Goal: Task Accomplishment & Management: Complete application form

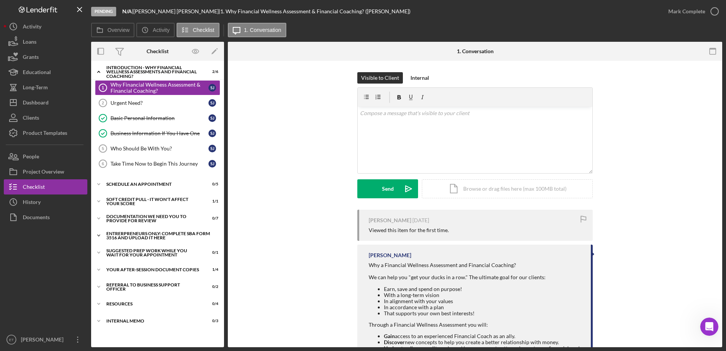
click at [154, 236] on div "Entrerpreneurs Only: Complete SBA Form 3516 and Upload it Here" at bounding box center [160, 235] width 108 height 9
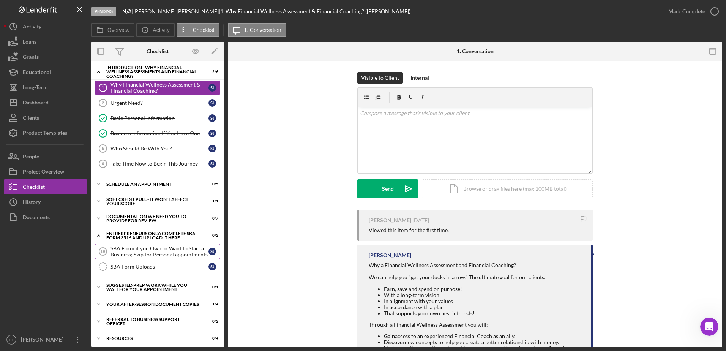
click at [157, 253] on div "SBA Form if you Own or Want to Start a Business; Skip for Personal appointments" at bounding box center [159, 251] width 98 height 12
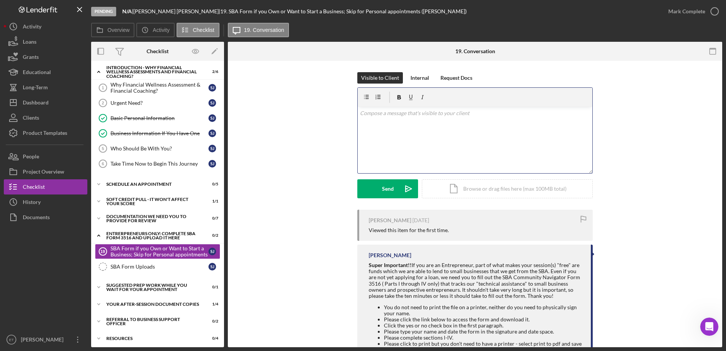
click at [412, 141] on div "v Color teal Color pink Remove color Add row above Add row below Add column bef…" at bounding box center [474, 140] width 235 height 66
click at [397, 190] on button "Send Icon/icon-invite-send" at bounding box center [387, 188] width 61 height 19
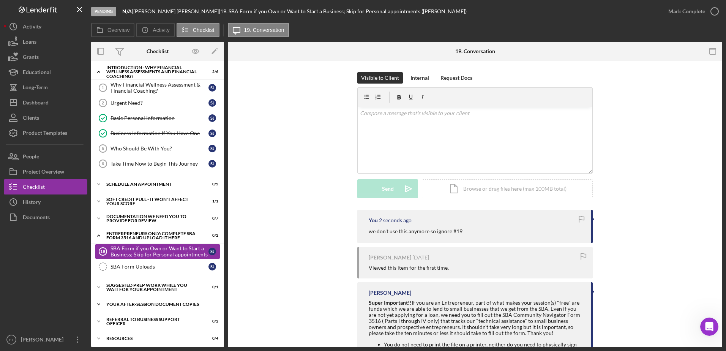
click at [148, 302] on div "Your After-Session Document Copies" at bounding box center [160, 304] width 108 height 5
click at [153, 318] on div "This is where we can talk about any questions that come up." at bounding box center [159, 320] width 98 height 12
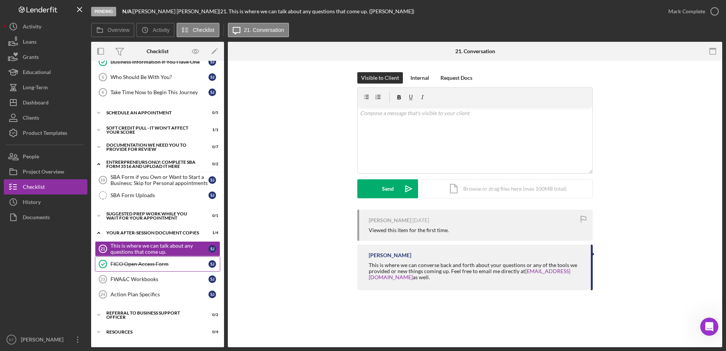
scroll to position [72, 0]
click at [144, 265] on div "FICO Open Access Form" at bounding box center [159, 263] width 98 height 6
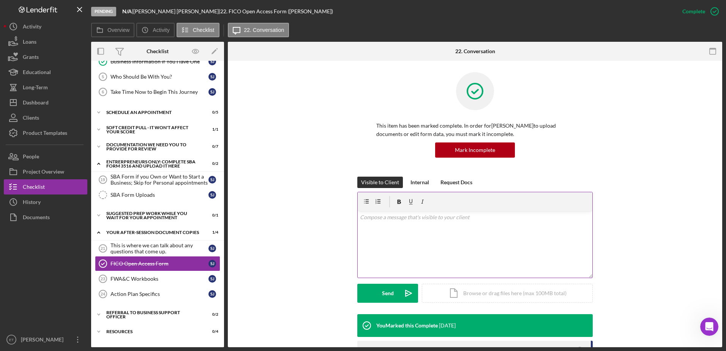
scroll to position [153, 0]
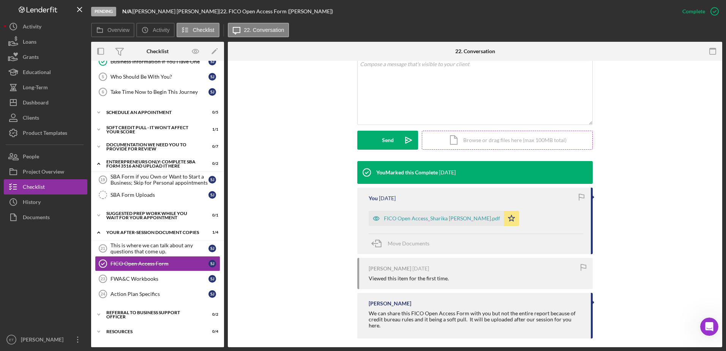
click at [523, 142] on div "Icon/Document Browse or drag files here (max 100MB total) Tap to choose files o…" at bounding box center [507, 140] width 171 height 19
click at [146, 281] on div "FWA&C Workbooks" at bounding box center [159, 278] width 98 height 6
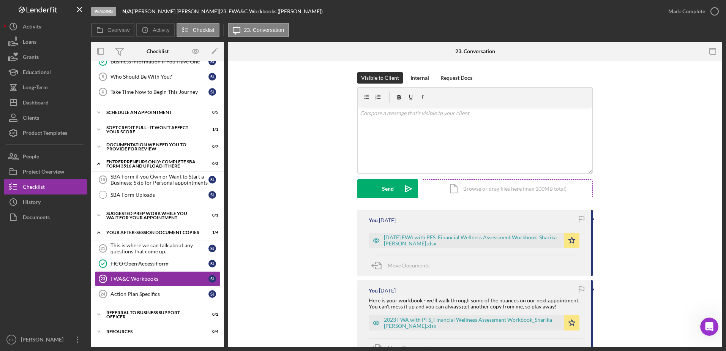
click at [486, 191] on div "Icon/Document Browse or drag files here (max 100MB total) Tap to choose files o…" at bounding box center [507, 188] width 171 height 19
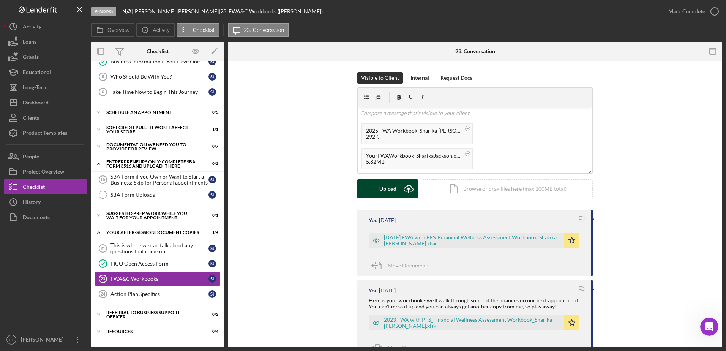
click at [391, 190] on div "Upload" at bounding box center [387, 188] width 17 height 19
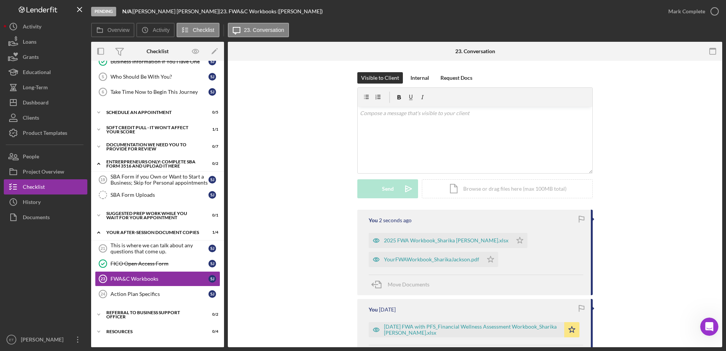
click at [221, 76] on div "Why Financial Wellness Assessment & Financial Coaching? 1 Why Financial Wellnes…" at bounding box center [157, 55] width 133 height 95
click at [220, 70] on div "Why Financial Wellness Assessment & Financial Coaching? 1 Why Financial Wellnes…" at bounding box center [157, 55] width 133 height 95
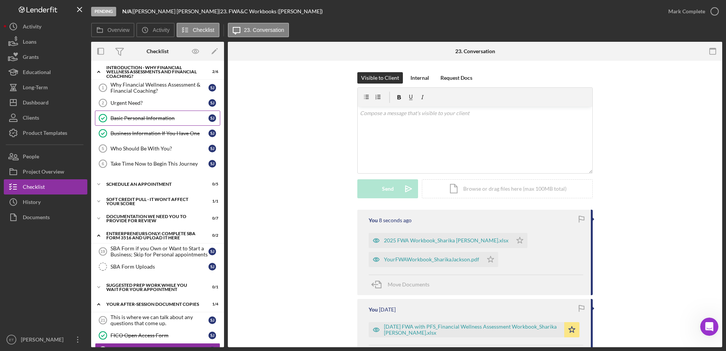
click at [145, 119] on div "Basic Personal Information" at bounding box center [159, 118] width 98 height 6
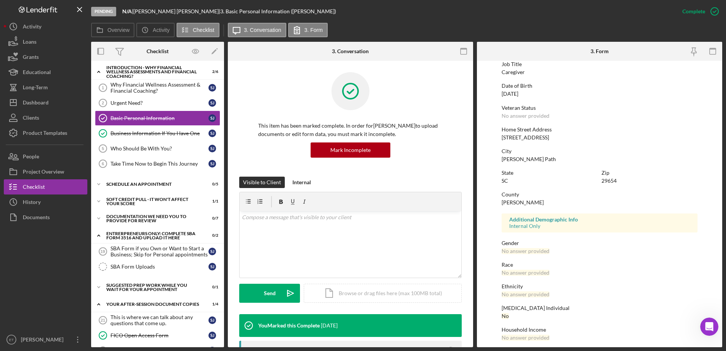
scroll to position [68, 0]
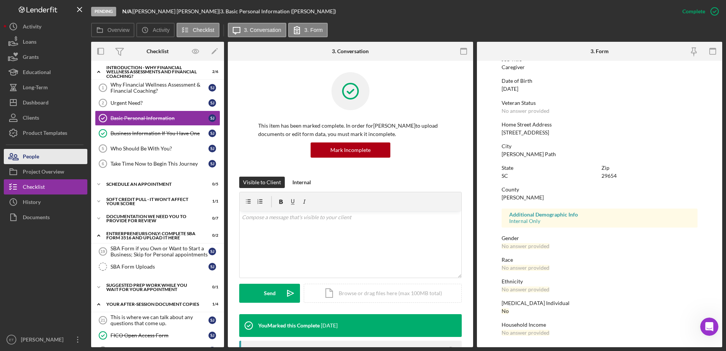
click at [57, 156] on button "People" at bounding box center [45, 156] width 83 height 15
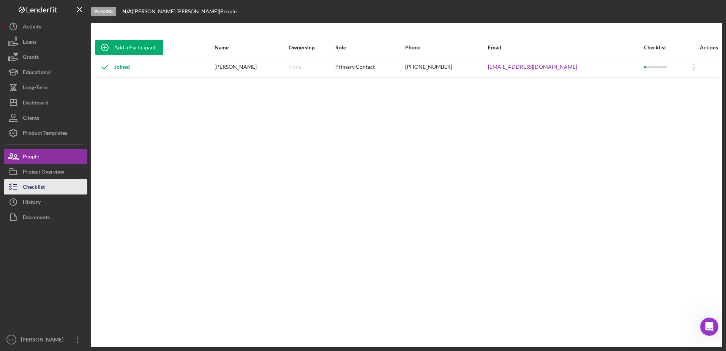
click at [50, 185] on button "Checklist" at bounding box center [45, 186] width 83 height 15
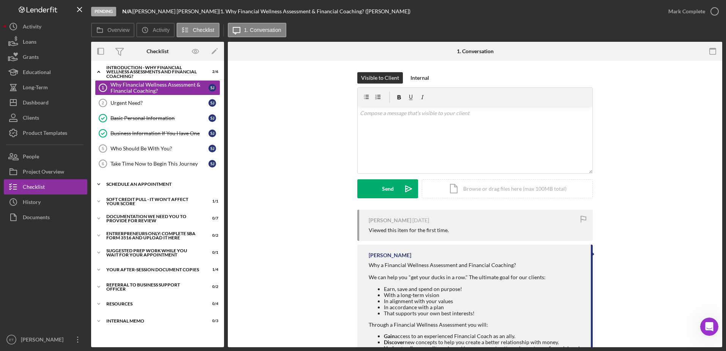
click at [142, 186] on div "Schedule An Appointment" at bounding box center [160, 184] width 108 height 5
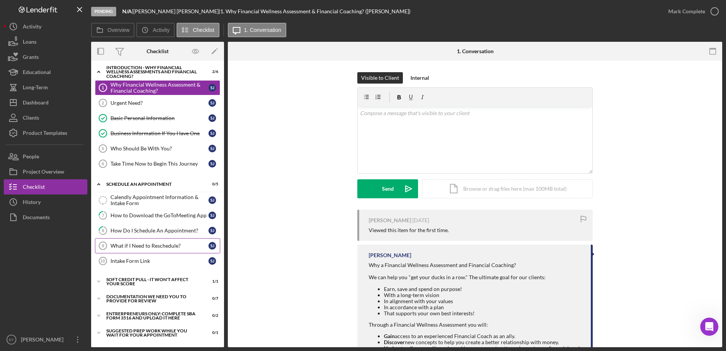
click at [149, 245] on div "What if I Need to Reschedule?" at bounding box center [159, 245] width 98 height 6
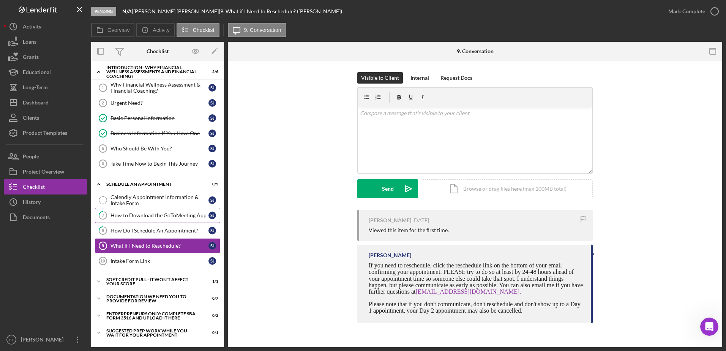
click at [146, 216] on div "How to Download the GoToMeeting App" at bounding box center [159, 215] width 98 height 6
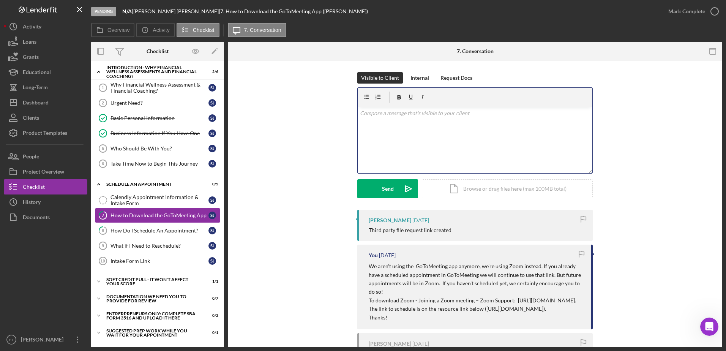
click at [390, 145] on div "v Color teal Color pink Remove color Add row above Add row below Add column bef…" at bounding box center [474, 140] width 235 height 66
click at [383, 186] on div "Send" at bounding box center [388, 188] width 12 height 19
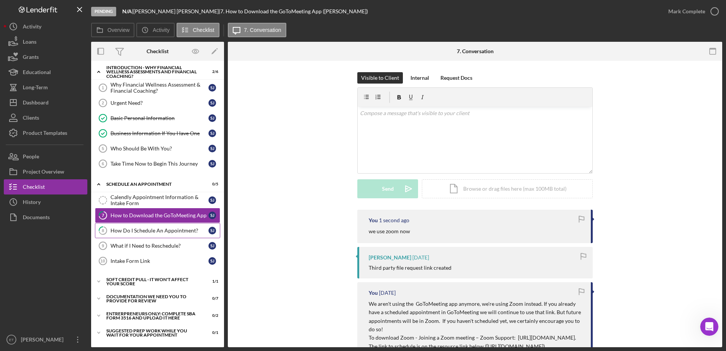
click at [144, 235] on link "8 How Do I Schedule An Appointment? [PERSON_NAME]" at bounding box center [157, 230] width 125 height 15
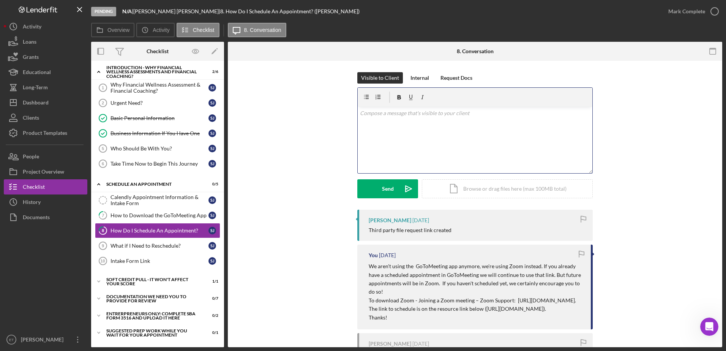
click at [382, 143] on div "v Color teal Color pink Remove color Add row above Add row below Add column bef…" at bounding box center [474, 140] width 235 height 66
click at [393, 170] on div "v Color teal Color pink Remove color Add row above Add row below Add column bef…" at bounding box center [474, 140] width 235 height 66
click at [394, 189] on button "Send Icon/icon-invite-send" at bounding box center [387, 188] width 61 height 19
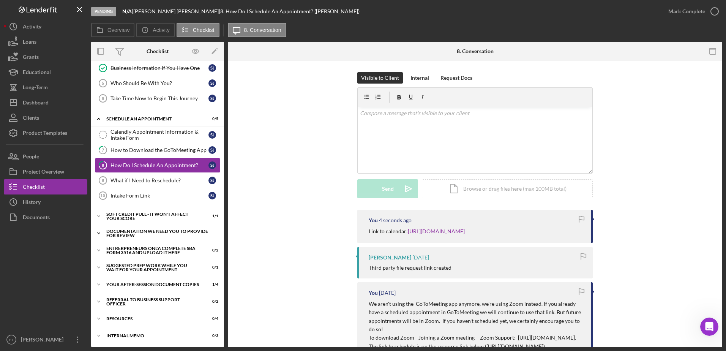
scroll to position [66, 0]
click at [139, 284] on div "Your After-Session Document Copies" at bounding box center [160, 284] width 108 height 5
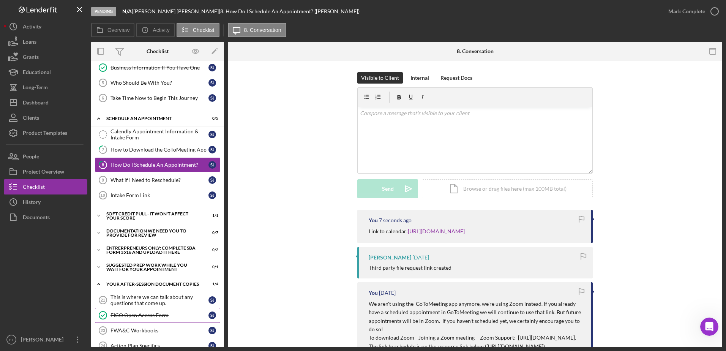
scroll to position [131, 0]
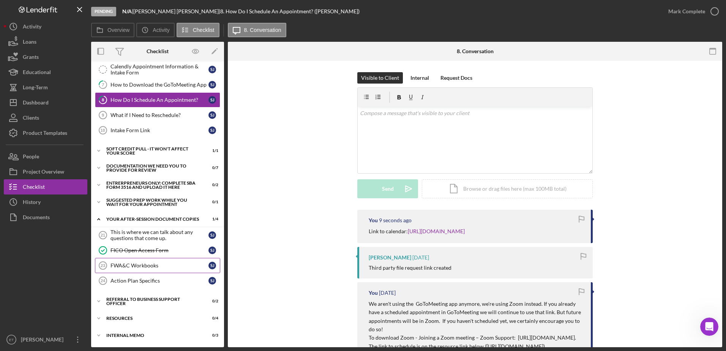
click at [127, 265] on div "FWA&C Workbooks" at bounding box center [159, 265] width 98 height 6
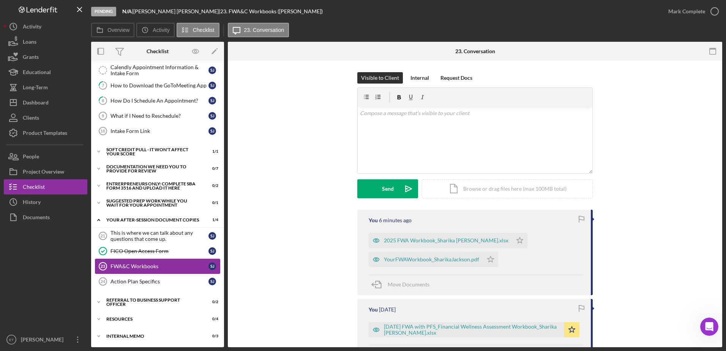
scroll to position [131, 0]
click at [512, 238] on icon "Icon/Star" at bounding box center [519, 240] width 15 height 15
click at [489, 260] on icon "Icon/Star" at bounding box center [490, 259] width 15 height 15
click at [131, 283] on div "Action Plan Specifics" at bounding box center [159, 280] width 98 height 6
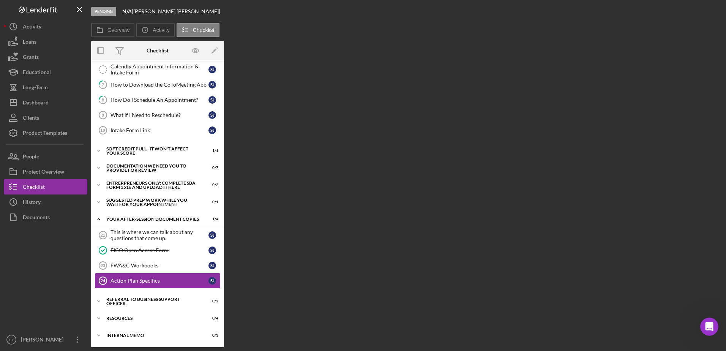
scroll to position [130, 0]
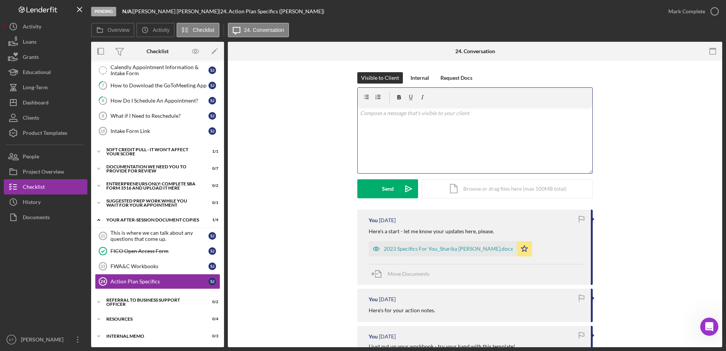
click at [374, 153] on div "v Color teal Color pink Remove color Add row above Add row below Add column bef…" at bounding box center [474, 140] width 235 height 66
click at [374, 247] on icon "button" at bounding box center [375, 247] width 15 height 15
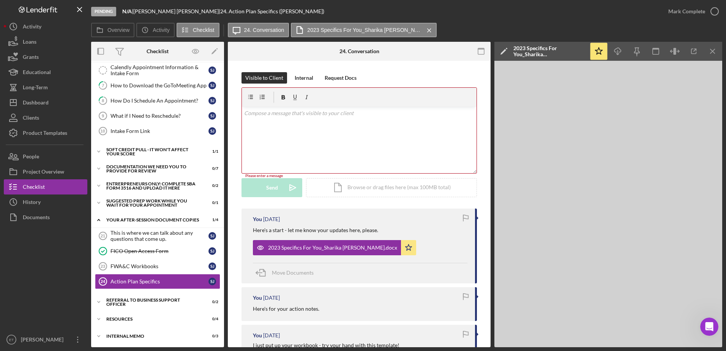
click at [279, 134] on div "v Color teal Color pink Remove color Add row above Add row below Add column bef…" at bounding box center [359, 140] width 235 height 66
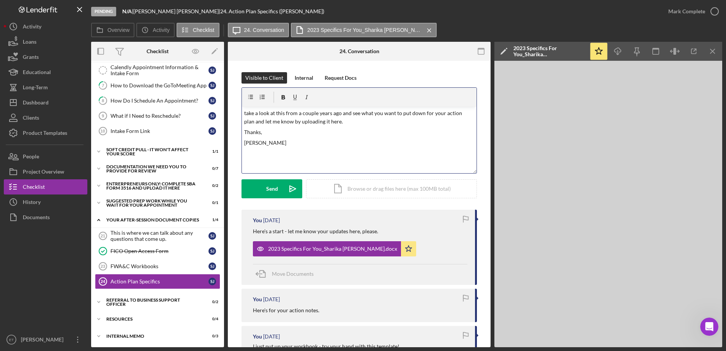
click at [244, 114] on p "take a look at this from a couple years ago and see what you want to put down f…" at bounding box center [359, 117] width 230 height 17
click at [274, 189] on div "Send" at bounding box center [272, 188] width 12 height 19
